Goal: Register for event/course

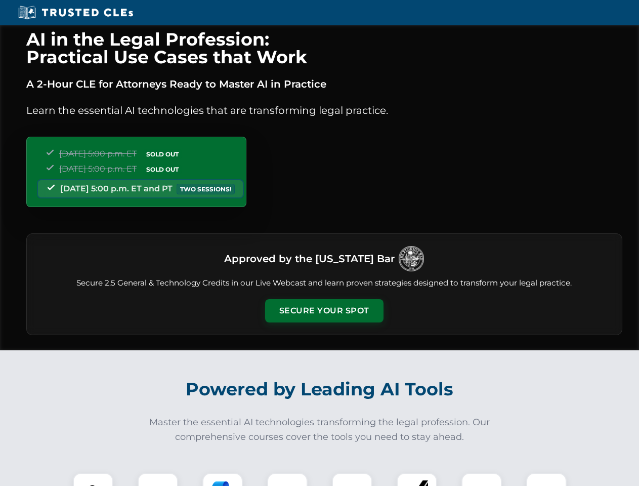
click at [324, 311] on button "Secure Your Spot" at bounding box center [324, 310] width 118 height 23
click at [93, 479] on img at bounding box center [92, 492] width 29 height 29
click at [158, 479] on div at bounding box center [158, 492] width 40 height 40
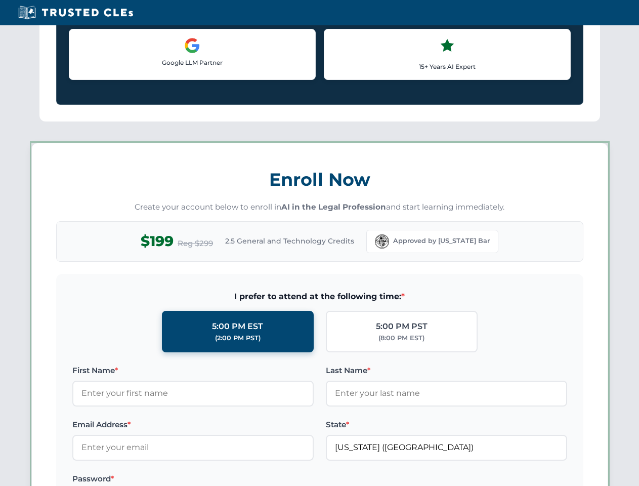
click at [287, 479] on label "Password *" at bounding box center [192, 478] width 241 height 12
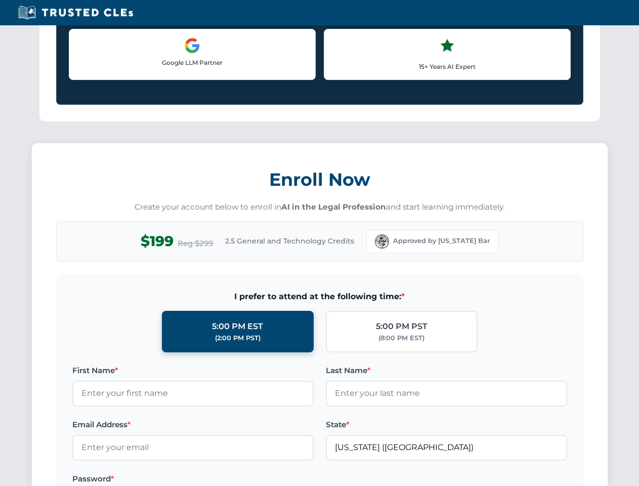
scroll to position [993, 0]
